Goal: Find contact information: Find contact information

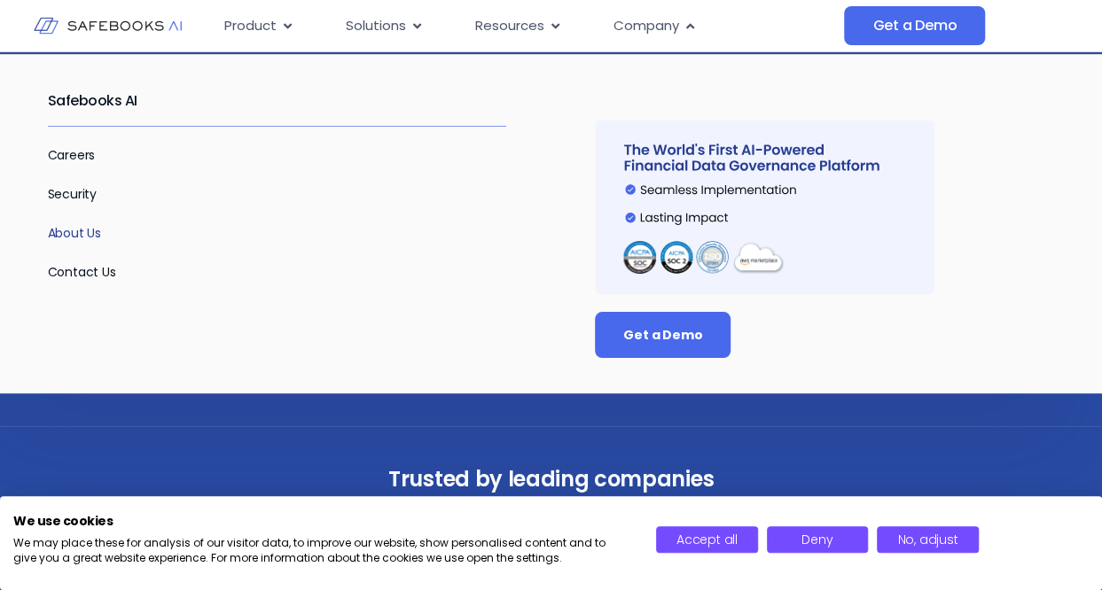
click at [63, 229] on link "About Us" at bounding box center [75, 233] width 54 height 18
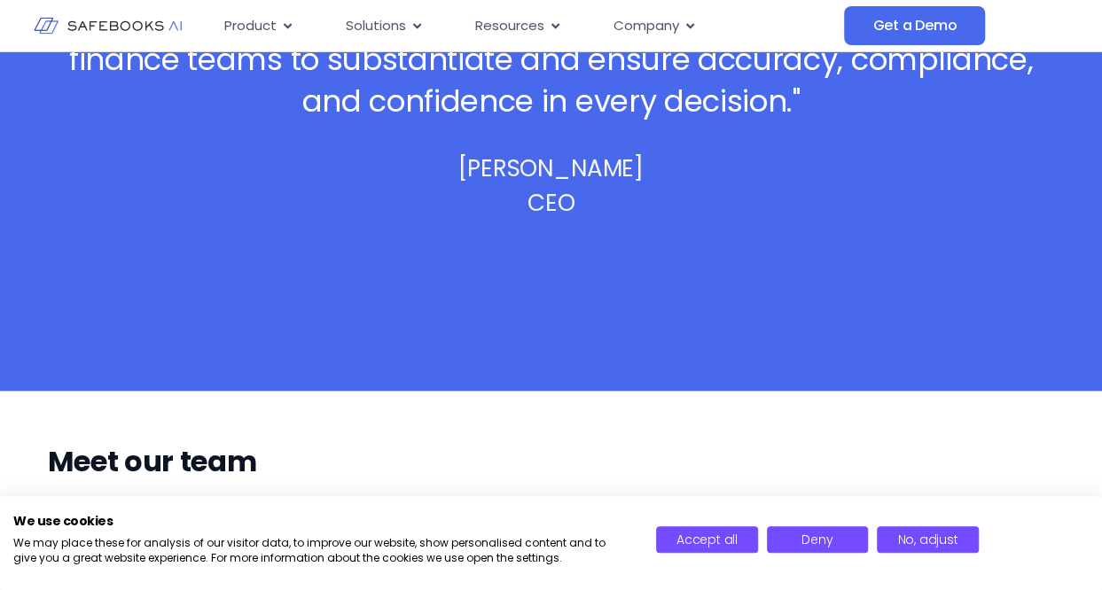
scroll to position [798, 0]
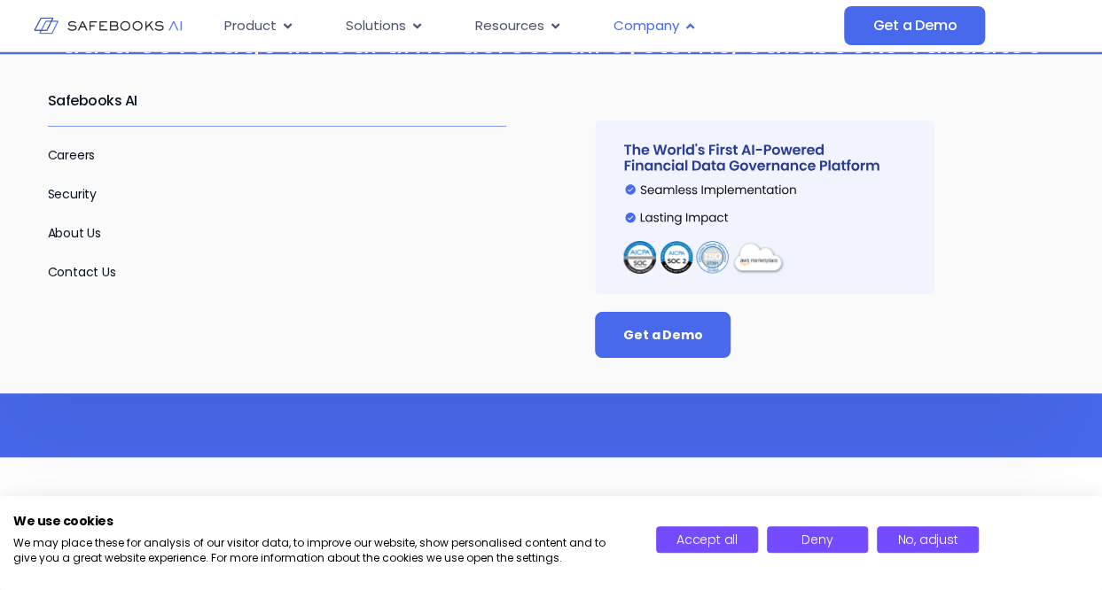
click at [671, 38] on div "Company Close Company Open Company" at bounding box center [655, 26] width 112 height 35
click at [89, 268] on link "Contact Us" at bounding box center [82, 272] width 68 height 18
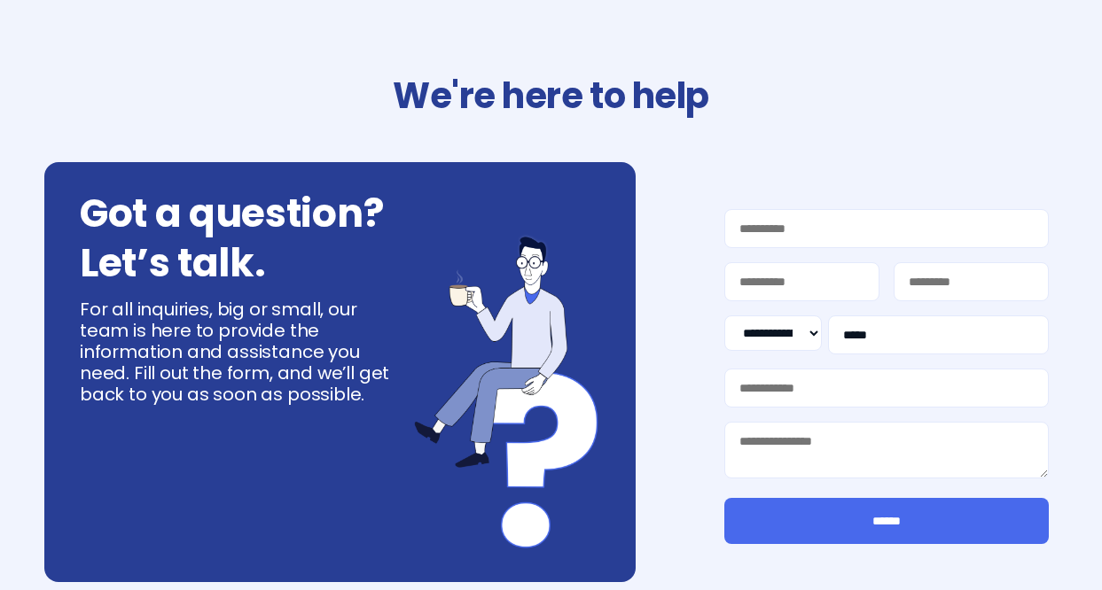
select select "**"
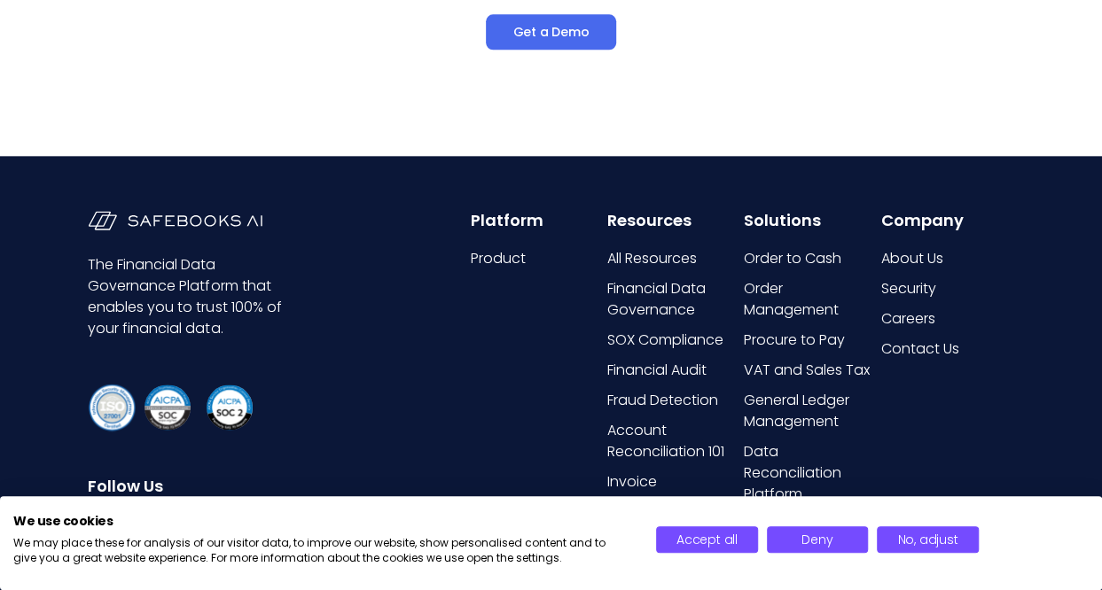
scroll to position [1132, 0]
